Goal: Complete application form: Complete application form

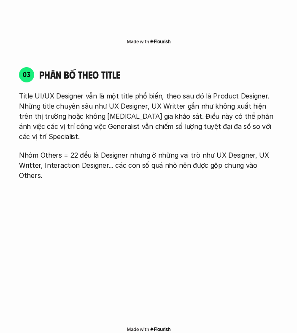
scroll to position [1337, 0]
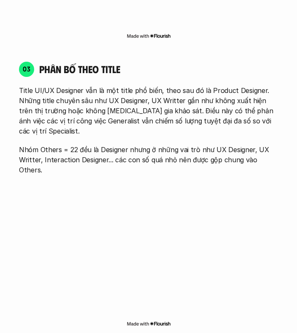
click at [163, 144] on p "Nhóm Others = 22 đều là Designer nhưng ở những vai trò như UX Designer, UX Writ…" at bounding box center [148, 159] width 259 height 30
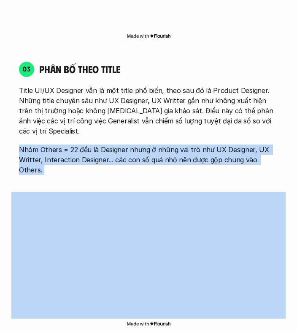
click at [163, 144] on p "Nhóm Others = 22 đều là Designer nhưng ở những vai trò như UX Designer, UX Writ…" at bounding box center [148, 159] width 259 height 30
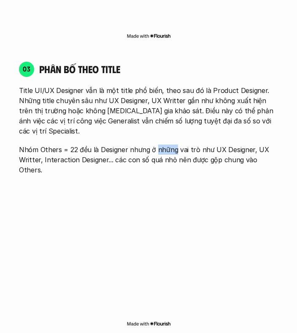
click at [163, 144] on p "Nhóm Others = 22 đều là Designer nhưng ở những vai trò như UX Designer, UX Writ…" at bounding box center [148, 159] width 259 height 30
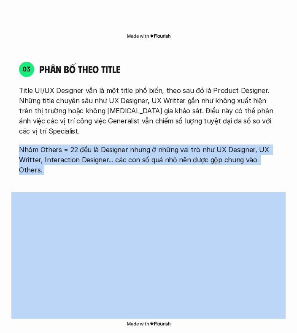
click at [163, 144] on p "Nhóm Others = 22 đều là Designer nhưng ở những vai trò như UX Designer, UX Writ…" at bounding box center [148, 159] width 259 height 30
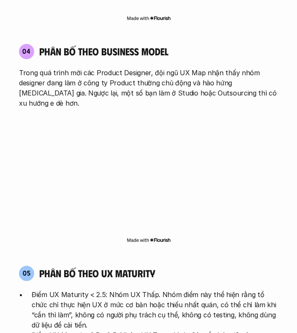
scroll to position [1648, 0]
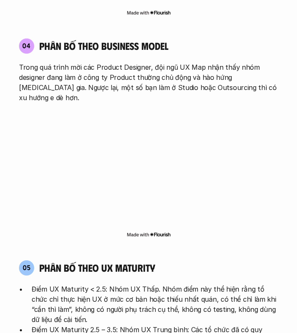
click at [166, 62] on p "Trong quá trình mời các Product Designer, đội ngũ UX Map nhận thấy nhóm designe…" at bounding box center [148, 82] width 259 height 41
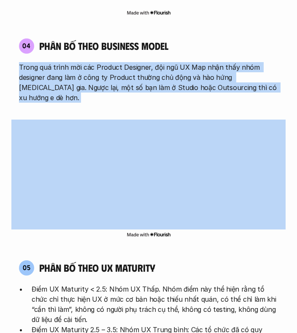
click at [166, 62] on p "Trong quá trình mời các Product Designer, đội ngũ UX Map nhận thấy nhóm designe…" at bounding box center [148, 82] width 259 height 41
click at [103, 62] on p "Trong quá trình mời các Product Designer, đội ngũ UX Map nhận thấy nhóm designe…" at bounding box center [148, 82] width 259 height 41
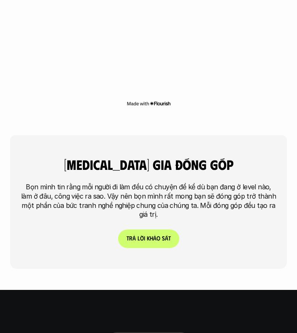
scroll to position [2169, 0]
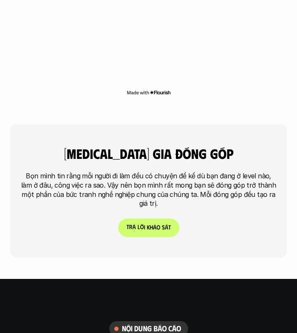
click at [146, 218] on link "t r ả l ờ i k h ả o s á t" at bounding box center [148, 227] width 61 height 19
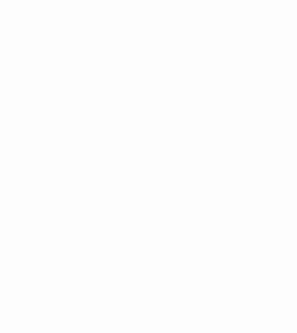
scroll to position [910, 0]
